Goal: Share content: Share content

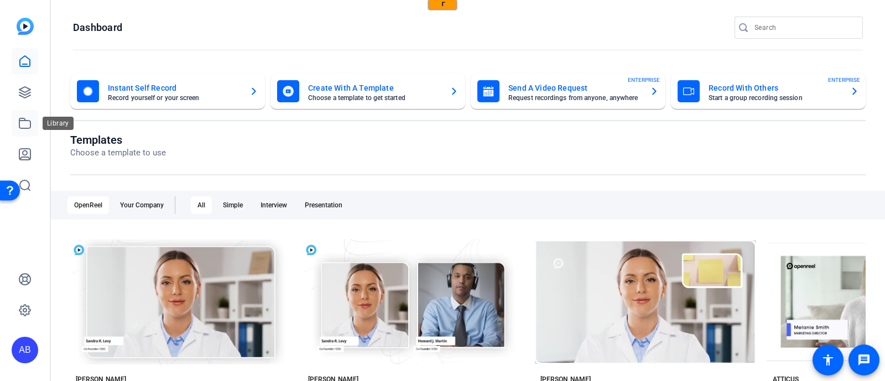
click at [28, 126] on icon at bounding box center [24, 123] width 13 height 13
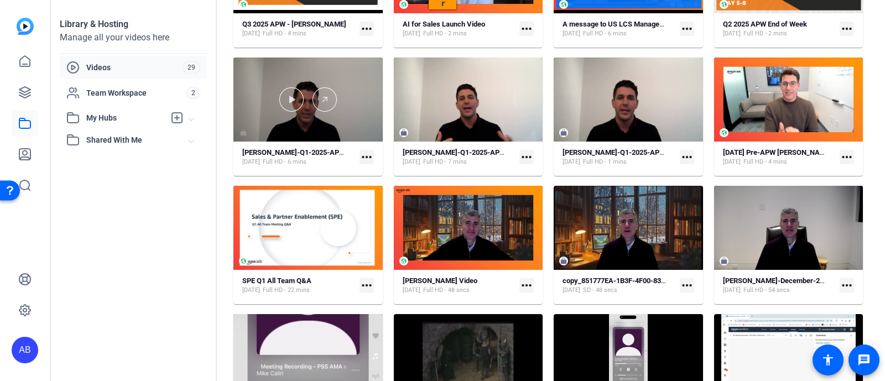
scroll to position [60, 0]
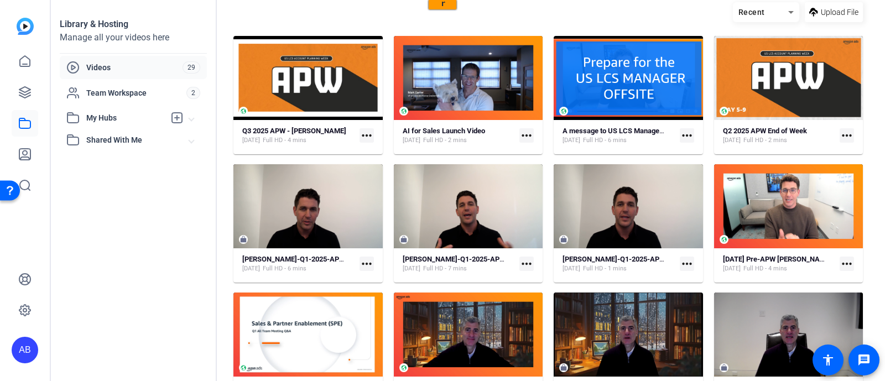
click at [361, 132] on mat-icon "more_horiz" at bounding box center [366, 135] width 14 height 14
click at [336, 95] on div at bounding box center [442, 190] width 885 height 381
click at [308, 133] on strong "Q3 2025 APW - [PERSON_NAME]" at bounding box center [294, 131] width 104 height 8
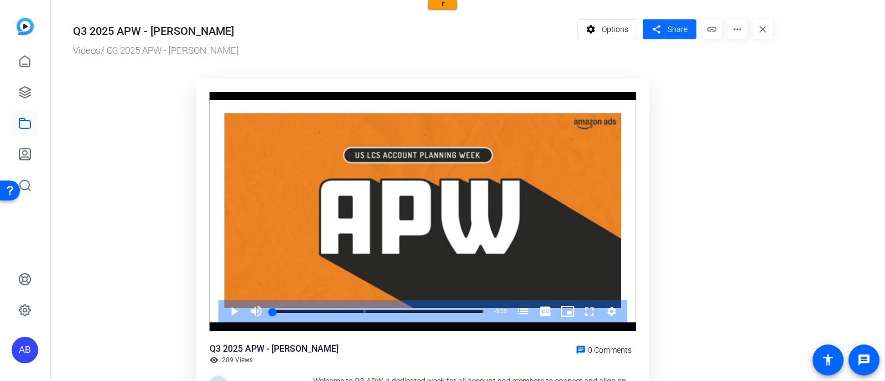
click at [679, 30] on span "Share" at bounding box center [677, 30] width 20 height 12
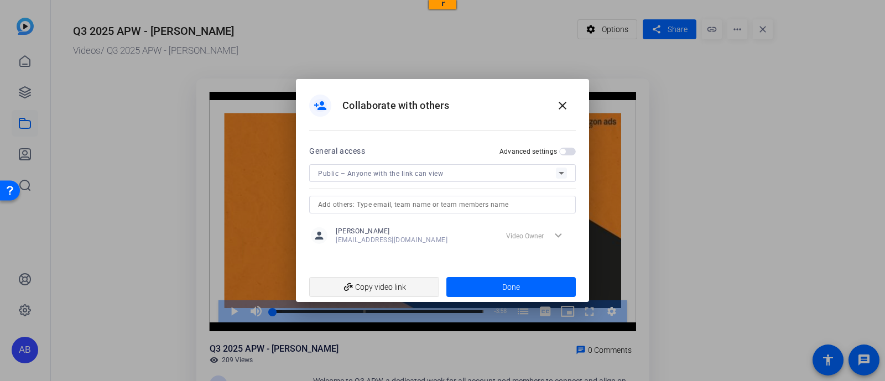
click at [390, 286] on span "add_link Copy video link" at bounding box center [374, 286] width 112 height 21
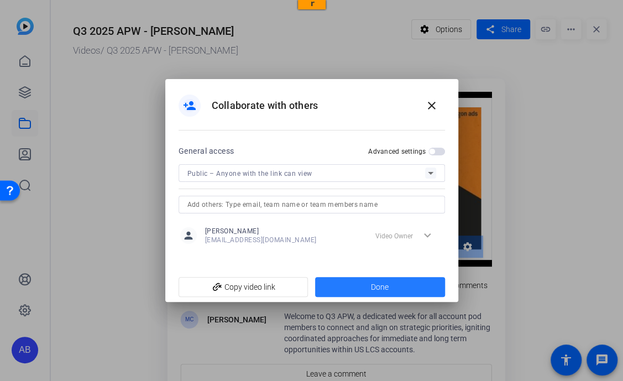
click at [393, 290] on span at bounding box center [380, 287] width 130 height 27
